Goal: Find specific page/section: Find specific page/section

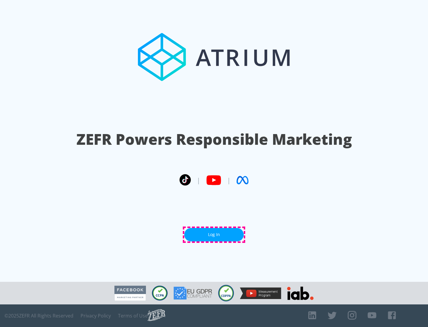
click at [214, 234] on link "Log In" at bounding box center [213, 234] width 59 height 13
